Goal: Information Seeking & Learning: Learn about a topic

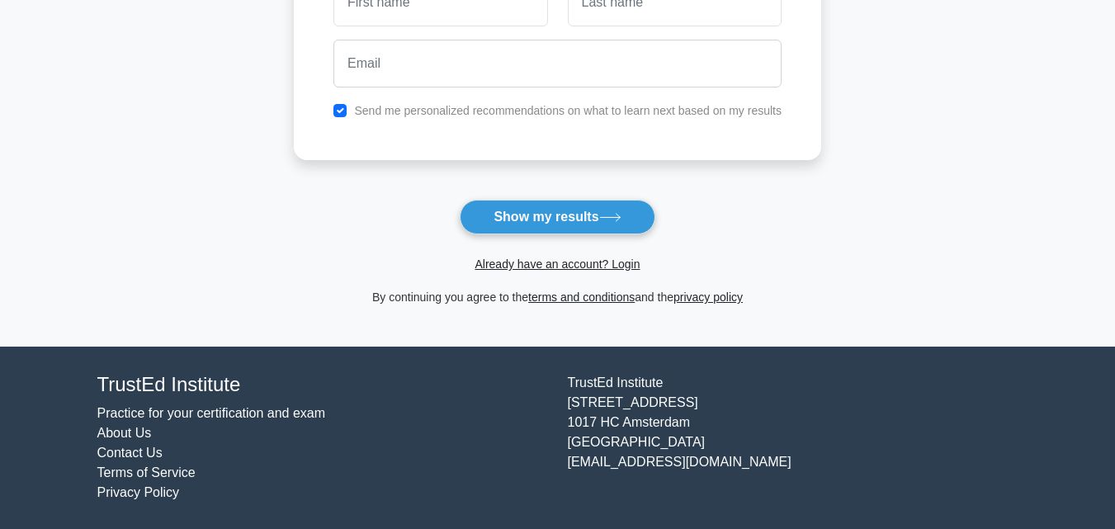
scroll to position [54, 0]
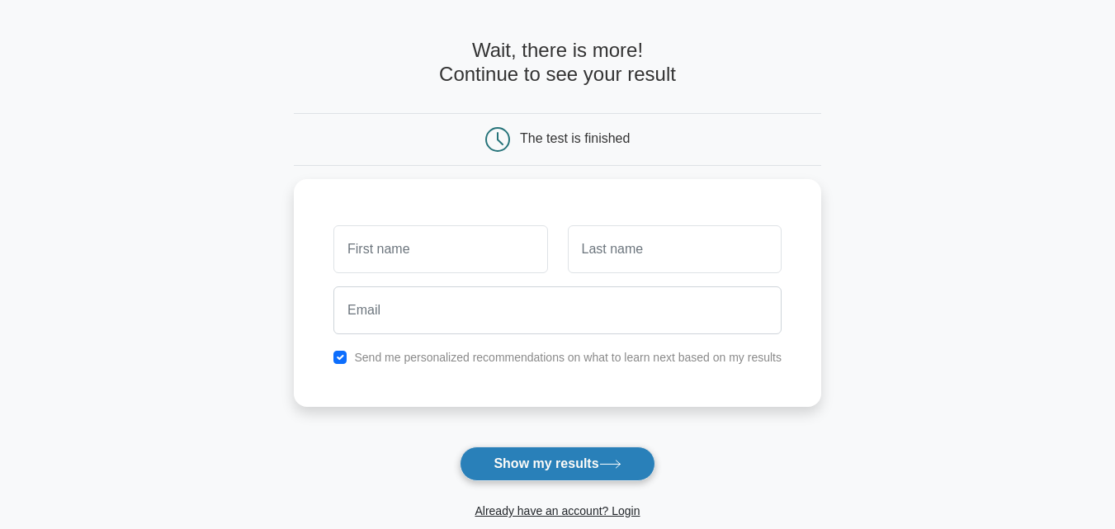
click at [599, 479] on button "Show my results" at bounding box center [557, 463] width 195 height 35
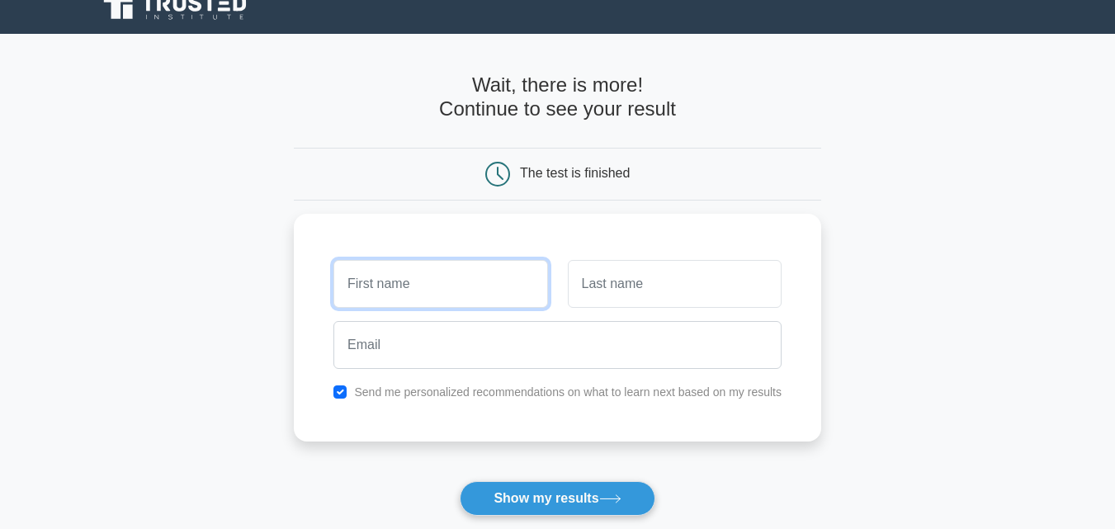
scroll to position [0, 0]
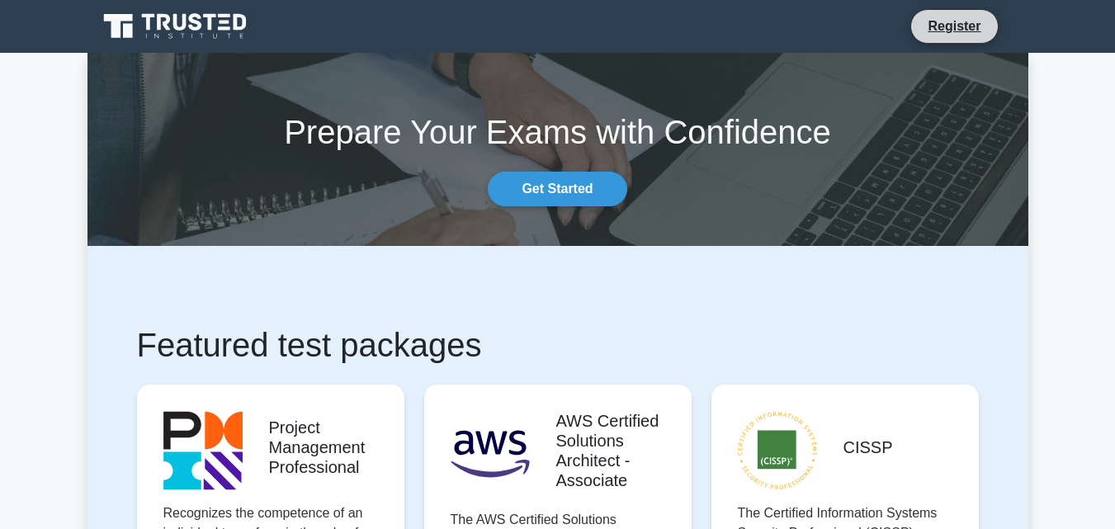
click at [948, 44] on li "Register" at bounding box center [953, 26] width 87 height 35
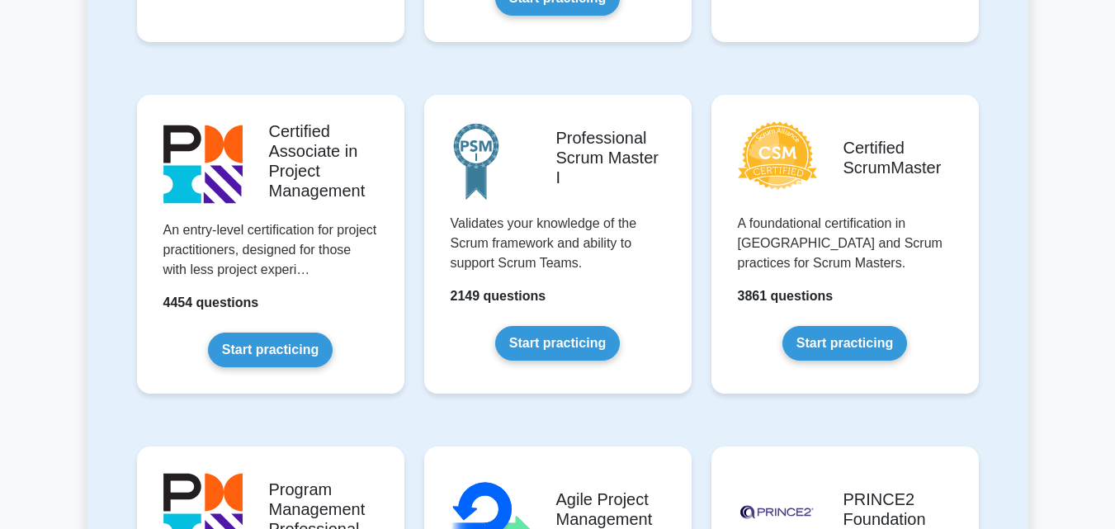
scroll to position [743, 0]
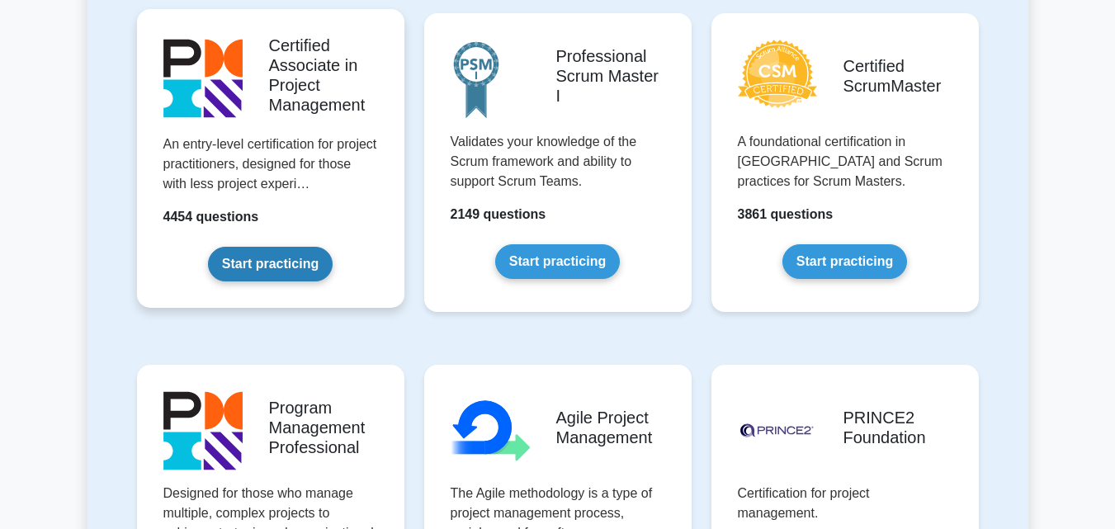
click at [300, 271] on link "Start practicing" at bounding box center [270, 264] width 125 height 35
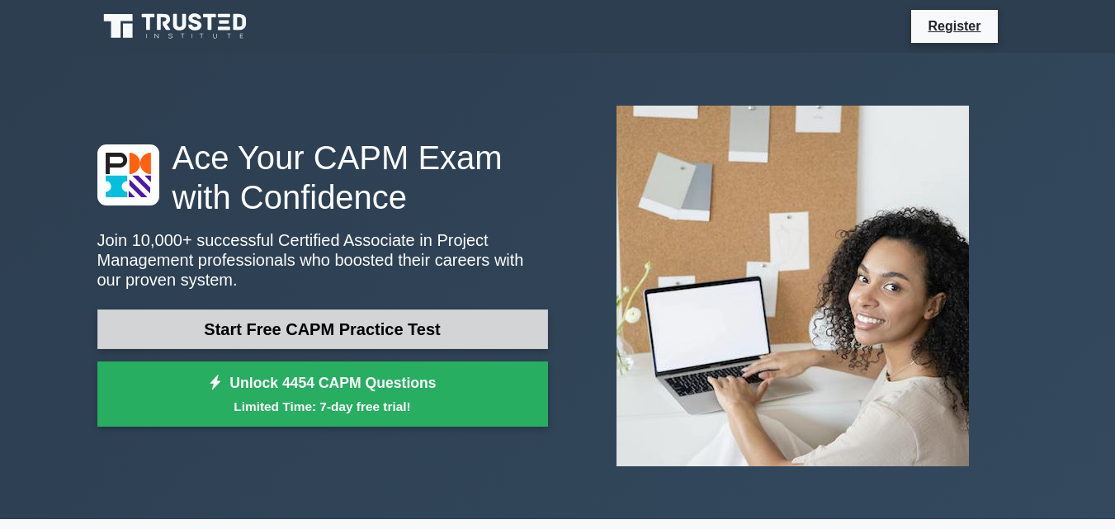
click at [411, 330] on link "Start Free CAPM Practice Test" at bounding box center [322, 329] width 451 height 40
